Goal: Navigation & Orientation: Find specific page/section

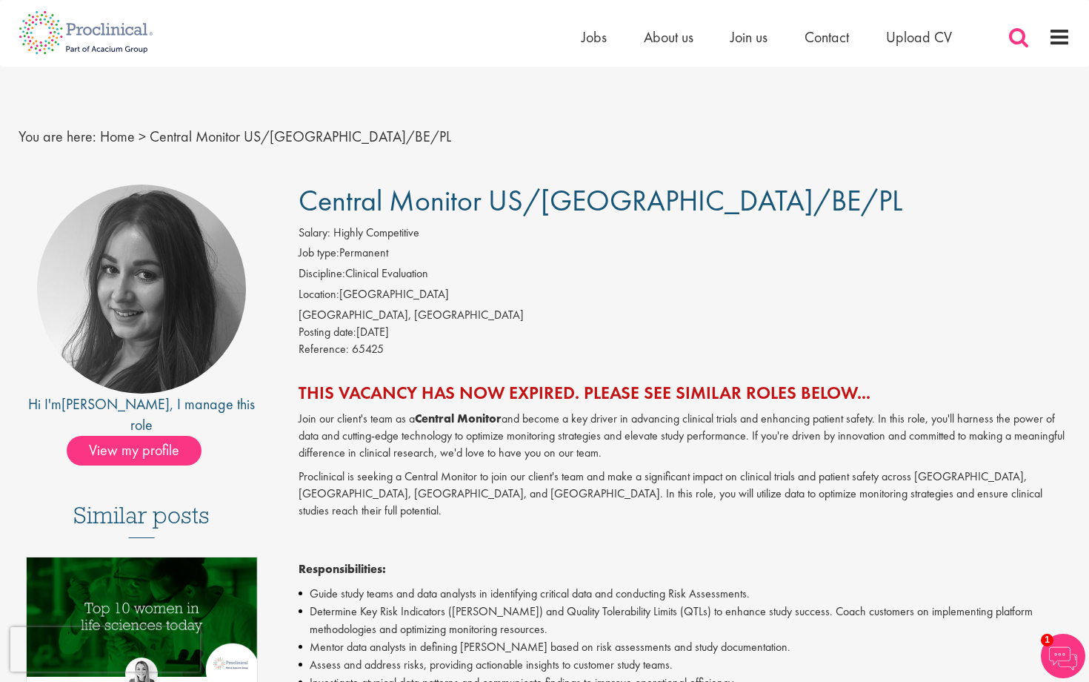
click at [1014, 41] on span at bounding box center [1019, 37] width 22 height 22
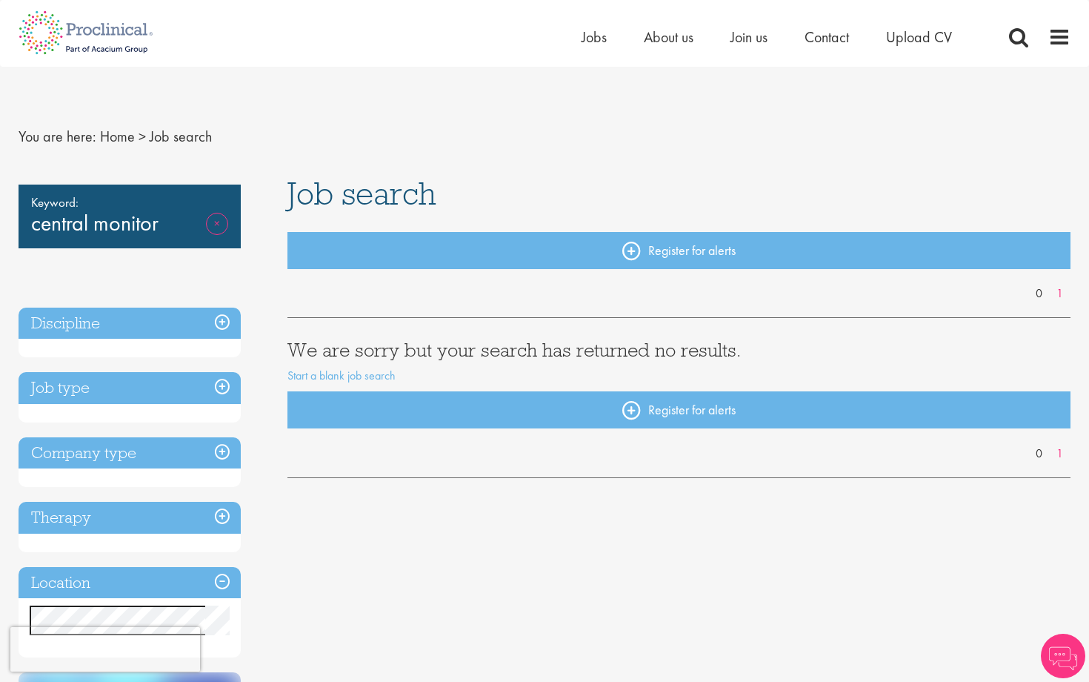
click at [206, 225] on link "Remove" at bounding box center [217, 234] width 22 height 43
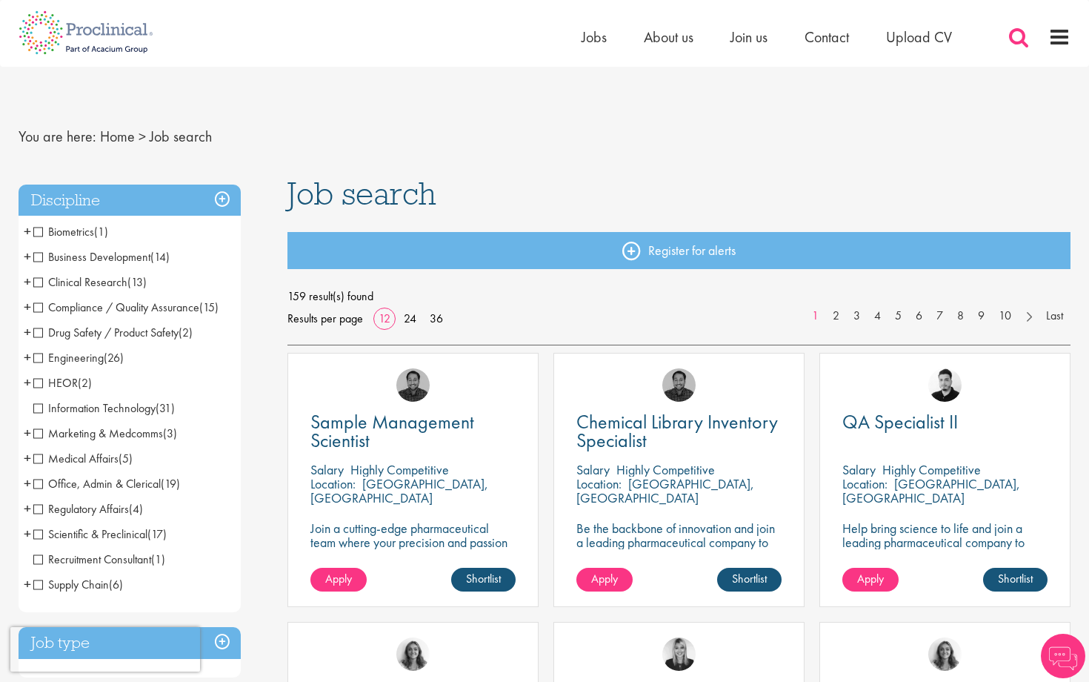
click at [1017, 32] on span at bounding box center [1019, 37] width 22 height 22
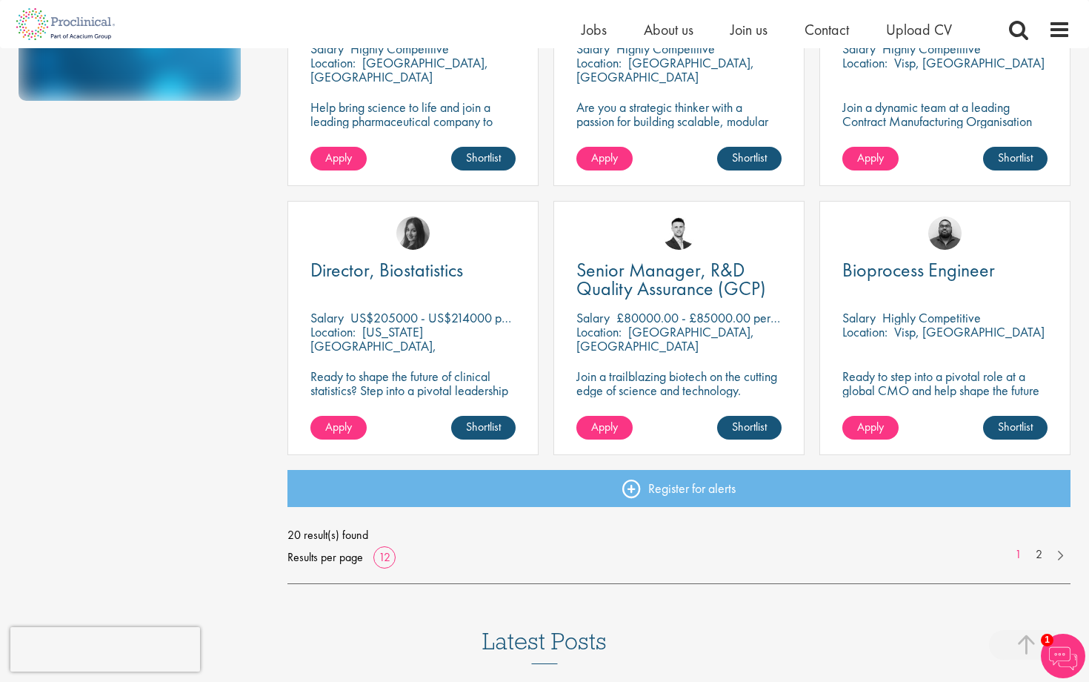
scroll to position [969, 0]
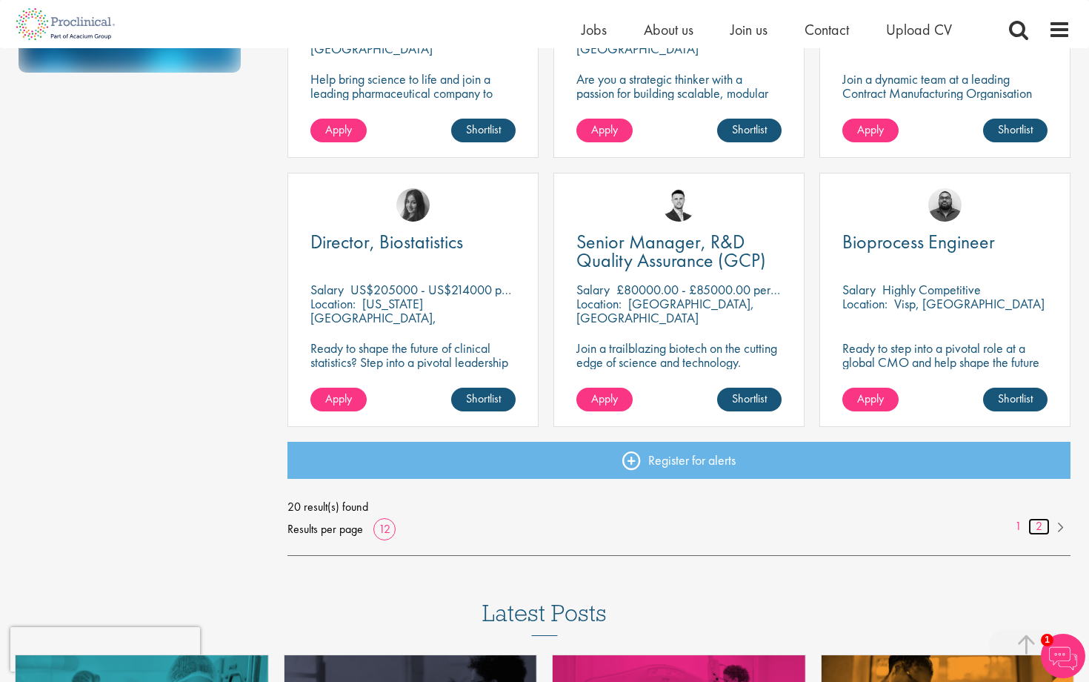
click at [1034, 519] on link "2" at bounding box center [1039, 526] width 21 height 17
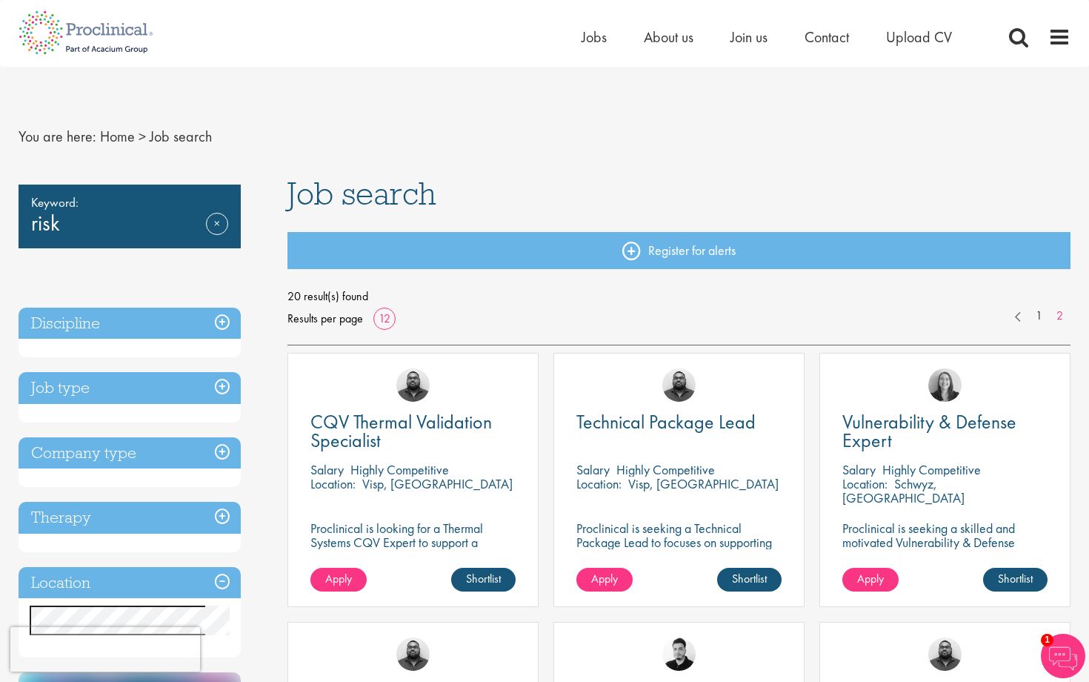
click at [37, 36] on img at bounding box center [85, 32] width 157 height 65
